Goal: Task Accomplishment & Management: Use online tool/utility

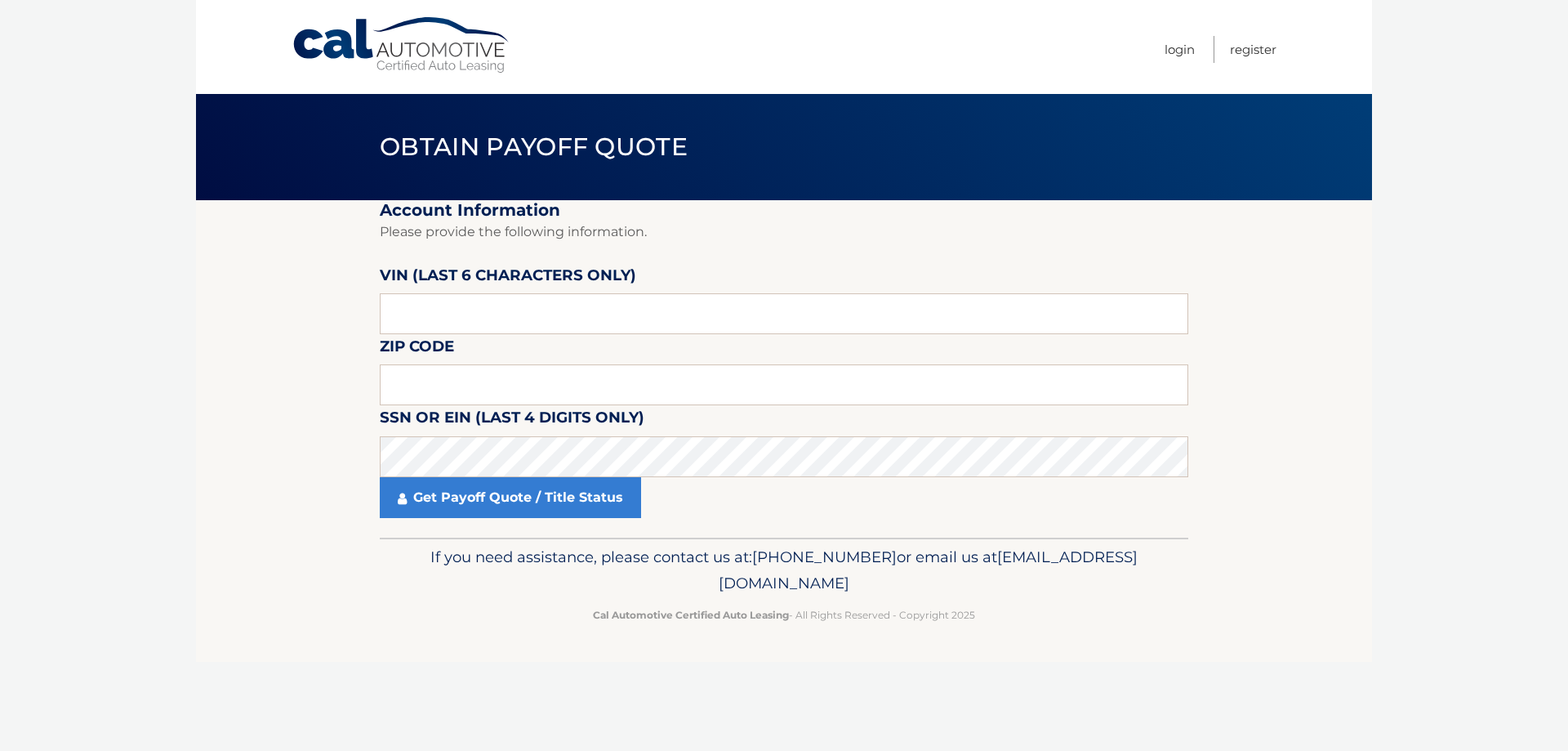
click at [504, 433] on label "SSN or EIN (last 4 digits only)" at bounding box center [512, 419] width 264 height 30
type input "11701"
paste input "129080"
type input "129080"
click at [505, 510] on link "Get Payoff Quote / Title Status" at bounding box center [510, 497] width 262 height 41
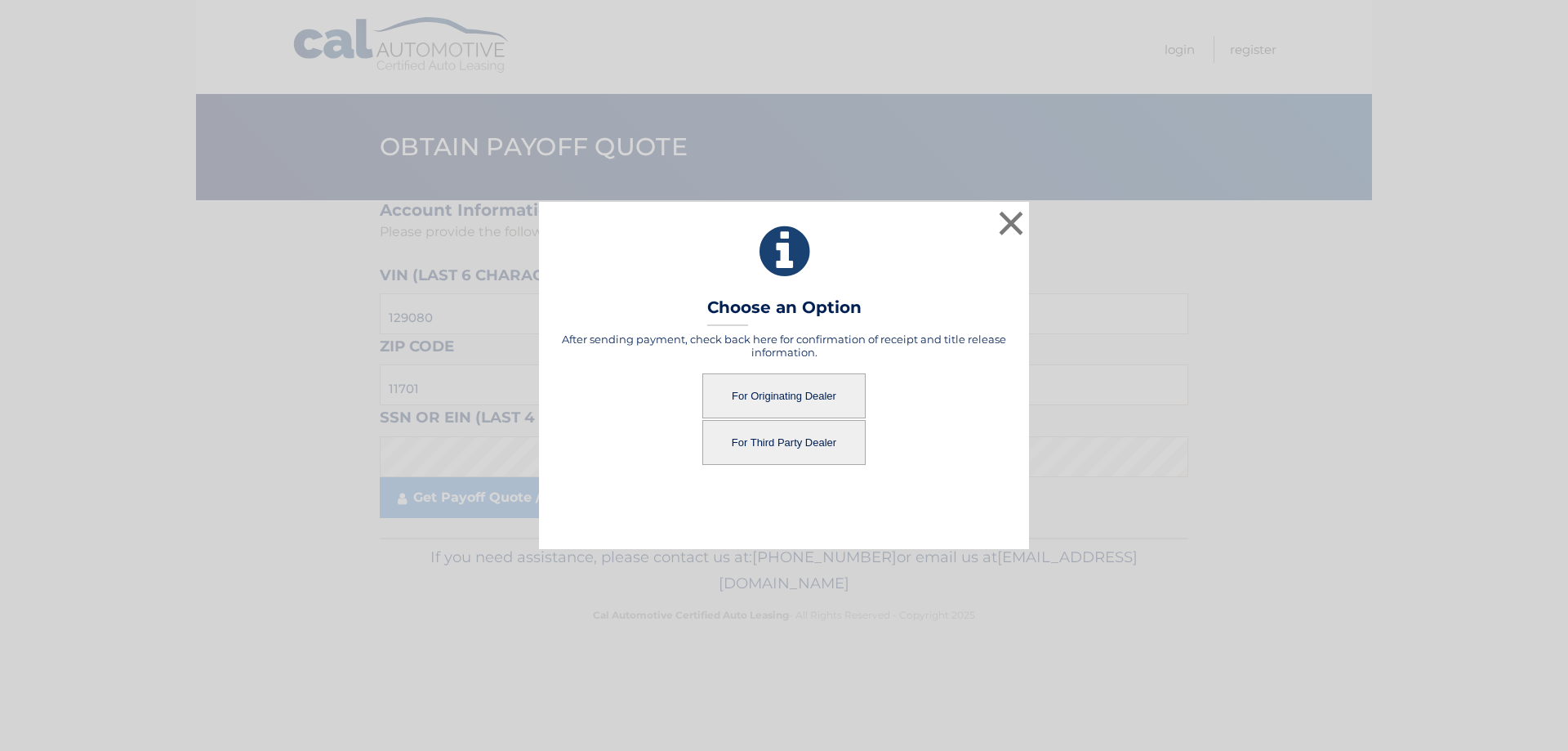
click at [789, 405] on button "For Originating Dealer" at bounding box center [784, 396] width 163 height 45
